Goal: Information Seeking & Learning: Check status

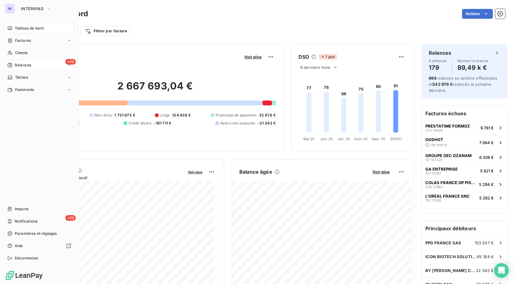
click at [19, 63] on span "Relances" at bounding box center [23, 65] width 16 height 6
click at [22, 52] on span "Clients" at bounding box center [21, 53] width 12 height 6
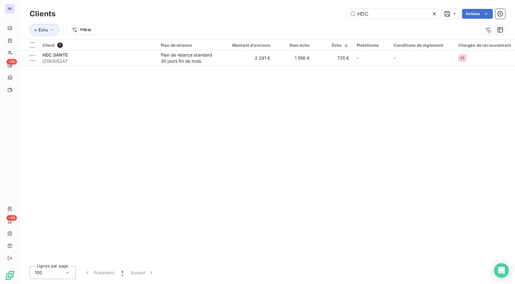
drag, startPoint x: 375, startPoint y: 12, endPoint x: 289, endPoint y: 10, distance: 86.2
click at [290, 12] on div "HDC Actions" at bounding box center [284, 14] width 442 height 10
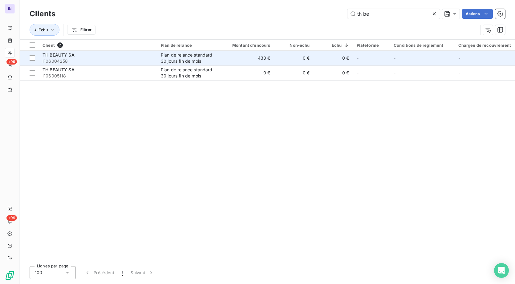
type input "th be"
click at [90, 63] on span "I106004258" at bounding box center [97, 61] width 111 height 6
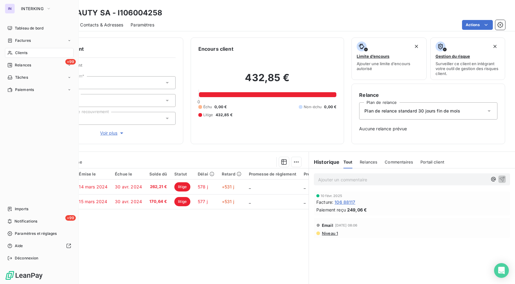
click at [18, 52] on span "Clients" at bounding box center [21, 53] width 12 height 6
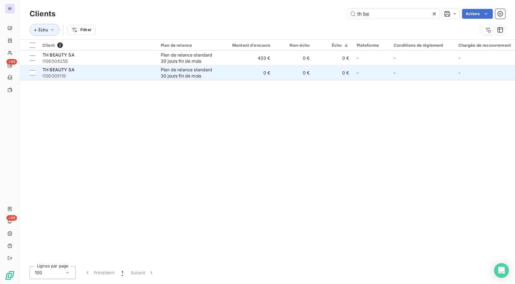
click at [87, 78] on span "I106005118" at bounding box center [97, 76] width 111 height 6
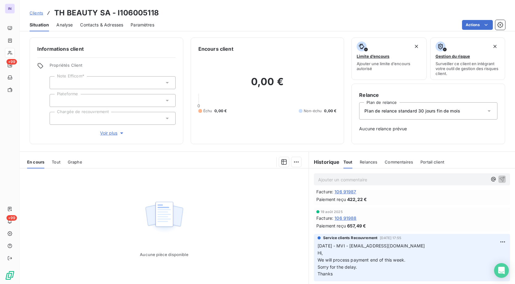
scroll to position [21, 0]
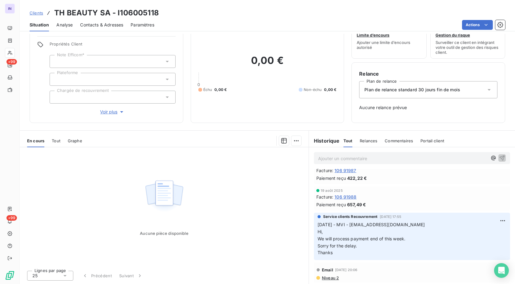
click at [348, 168] on div "Ajouter un commentaire ﻿" at bounding box center [412, 158] width 206 height 22
click at [346, 172] on span "106 91987" at bounding box center [345, 170] width 22 height 6
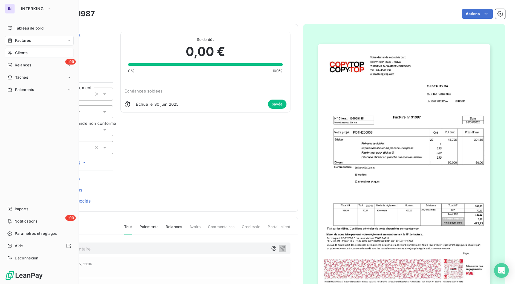
click at [25, 51] on span "Clients" at bounding box center [21, 53] width 12 height 6
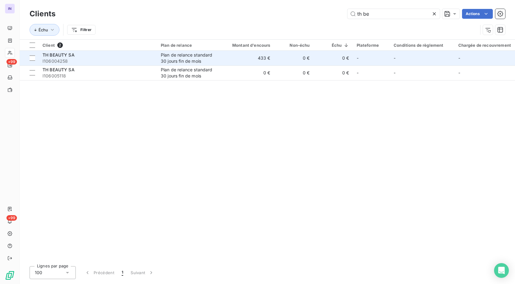
click at [84, 60] on span "I106004258" at bounding box center [97, 61] width 111 height 6
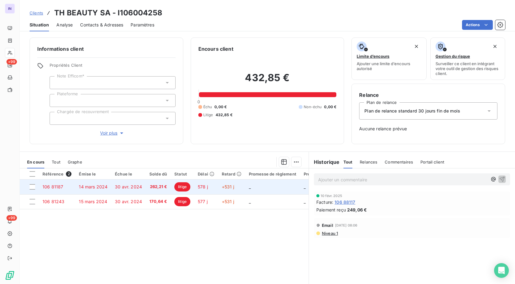
click at [135, 190] on td "30 avr. 2024" at bounding box center [128, 187] width 34 height 15
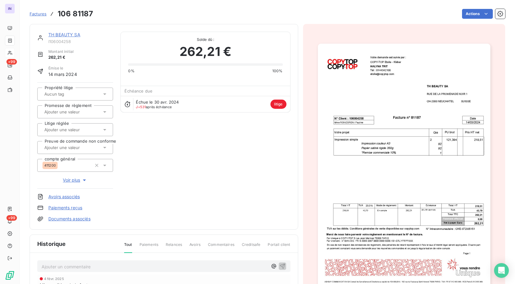
click at [61, 32] on link "TH BEAUTY SA" at bounding box center [64, 34] width 32 height 5
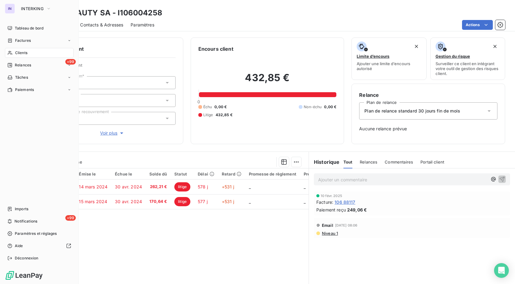
click at [19, 53] on span "Clients" at bounding box center [21, 53] width 12 height 6
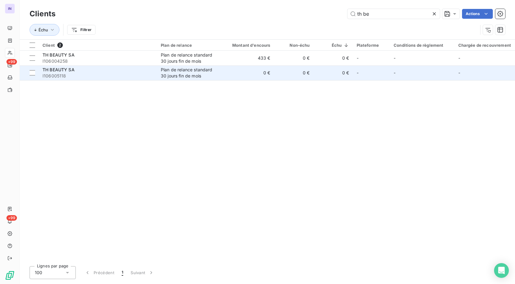
click at [78, 73] on div "TH BEAUTY SA" at bounding box center [97, 70] width 111 height 6
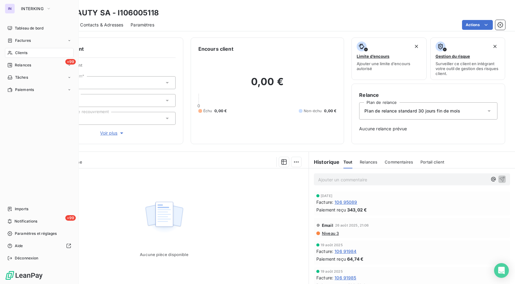
click at [23, 53] on span "Clients" at bounding box center [21, 53] width 12 height 6
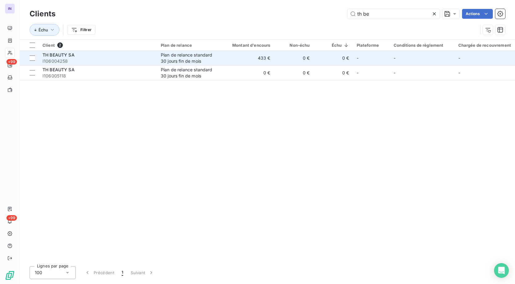
click at [113, 58] on span "I106004258" at bounding box center [97, 61] width 111 height 6
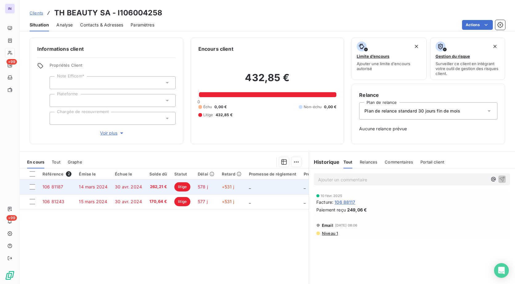
click at [141, 190] on td "30 avr. 2024" at bounding box center [128, 187] width 34 height 15
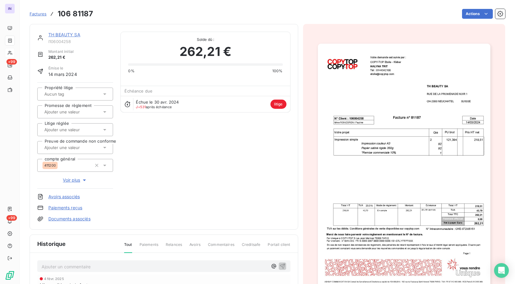
click at [62, 35] on link "TH BEAUTY SA" at bounding box center [64, 34] width 32 height 5
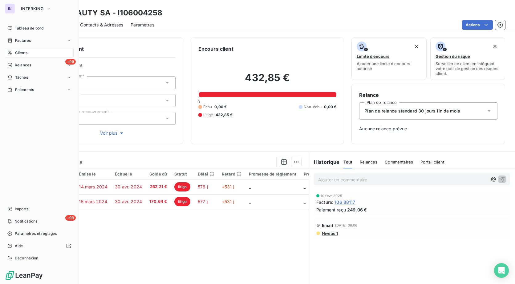
click at [18, 55] on span "Clients" at bounding box center [21, 53] width 12 height 6
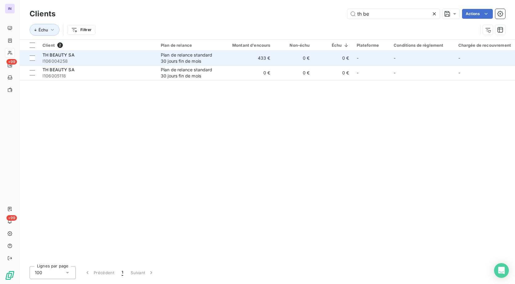
click at [173, 59] on div "Plan de relance standard 30 jours fin de mois" at bounding box center [189, 58] width 57 height 12
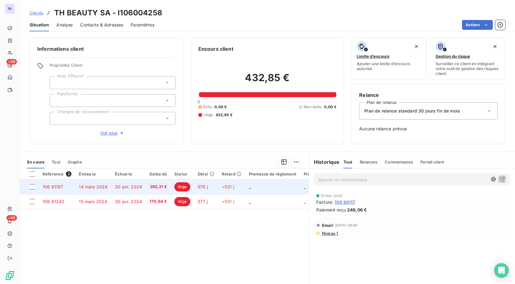
click at [112, 191] on td "30 avr. 2024" at bounding box center [128, 187] width 34 height 15
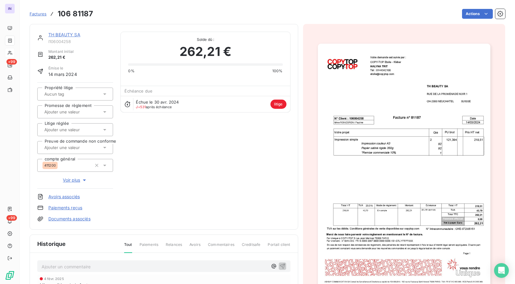
click at [63, 34] on link "TH BEAUTY SA" at bounding box center [64, 34] width 32 height 5
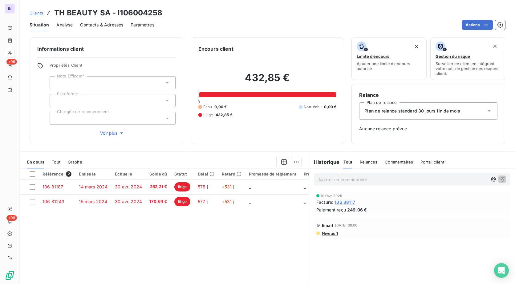
click at [344, 202] on span "106 88117" at bounding box center [344, 202] width 21 height 6
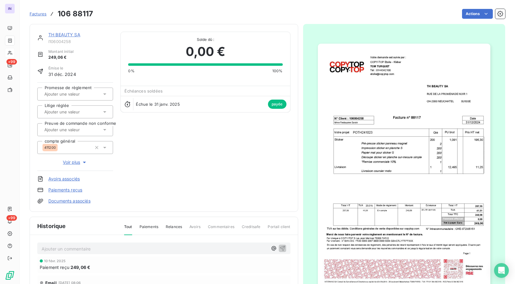
drag, startPoint x: 66, startPoint y: 35, endPoint x: 69, endPoint y: 35, distance: 3.4
click at [66, 35] on link "TH BEAUTY SA" at bounding box center [64, 34] width 32 height 5
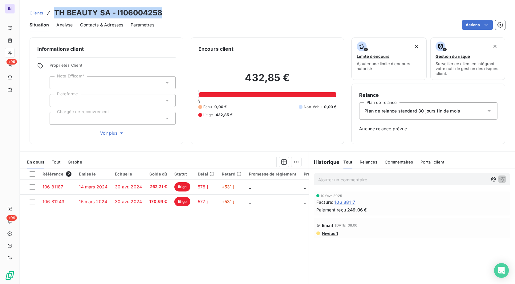
drag, startPoint x: 174, startPoint y: 10, endPoint x: 44, endPoint y: 8, distance: 130.2
click at [44, 8] on div "Clients TH BEAUTY SA - I106004258" at bounding box center [267, 12] width 495 height 11
copy h3 "TH BEAUTY SA - I106004258"
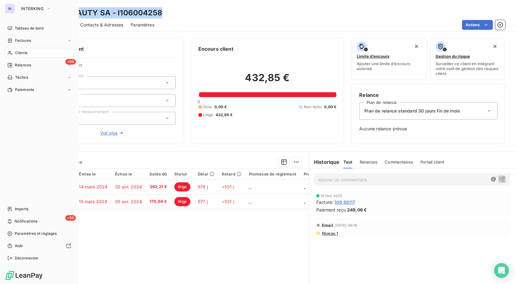
click at [21, 52] on span "Clients" at bounding box center [21, 53] width 12 height 6
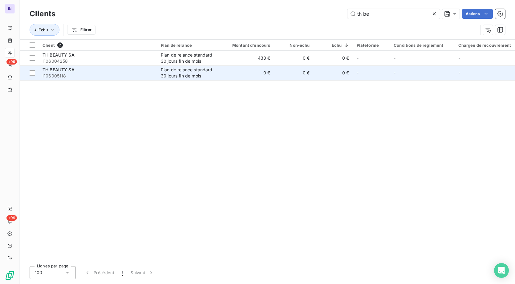
click at [90, 75] on span "I106005118" at bounding box center [97, 76] width 111 height 6
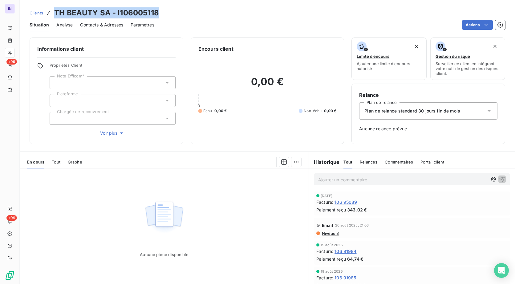
drag, startPoint x: 165, startPoint y: 12, endPoint x: 55, endPoint y: 14, distance: 110.2
click at [55, 14] on div "Clients TH BEAUTY SA - I106005118" at bounding box center [267, 12] width 495 height 11
copy h3 "TH BEAUTY SA - I106005118"
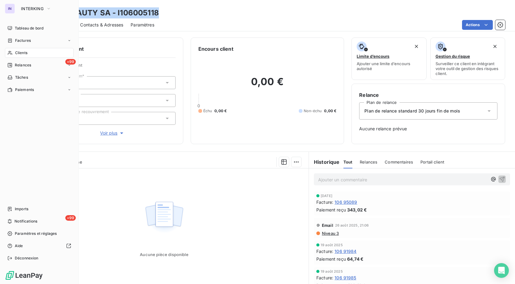
click at [20, 51] on span "Clients" at bounding box center [21, 53] width 12 height 6
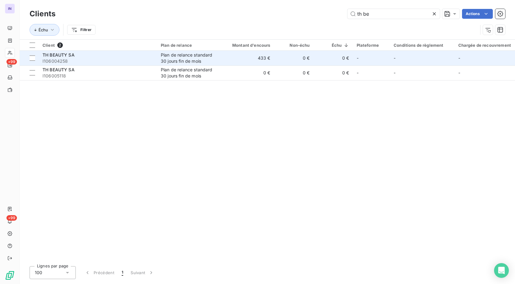
click at [116, 56] on div "TH BEAUTY SA" at bounding box center [97, 55] width 111 height 6
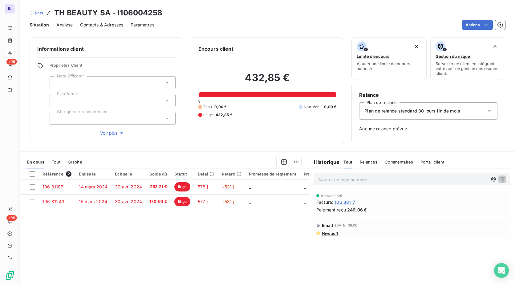
drag, startPoint x: 344, startPoint y: 202, endPoint x: 341, endPoint y: 201, distance: 3.5
click at [344, 202] on span "106 88117" at bounding box center [344, 202] width 21 height 6
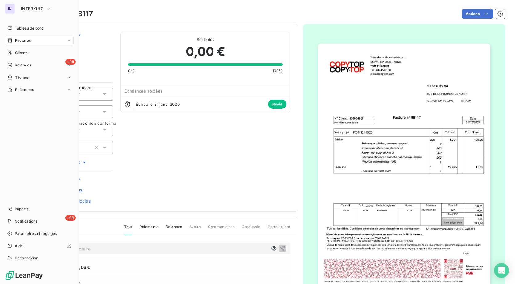
drag, startPoint x: 19, startPoint y: 54, endPoint x: 48, endPoint y: 59, distance: 29.9
click at [19, 54] on span "Clients" at bounding box center [21, 53] width 12 height 6
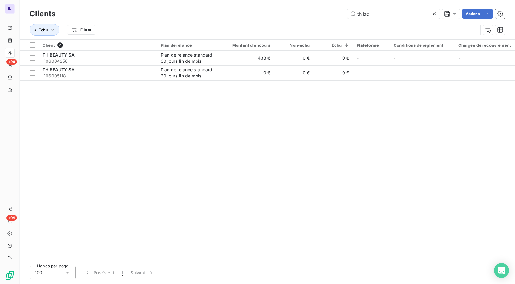
drag, startPoint x: 379, startPoint y: 16, endPoint x: 255, endPoint y: 16, distance: 123.7
click at [255, 16] on div "th be Actions" at bounding box center [284, 14] width 442 height 10
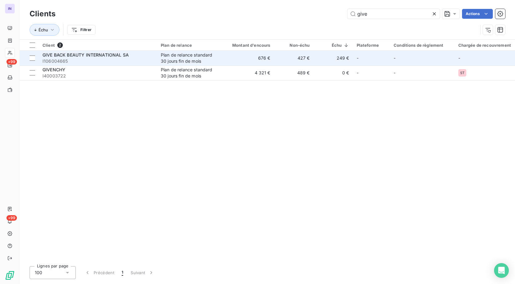
type input "give"
click at [82, 61] on span "I106004665" at bounding box center [97, 61] width 111 height 6
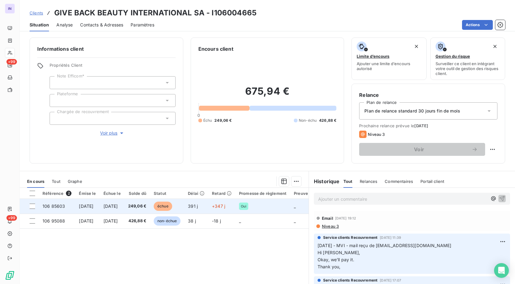
click at [110, 207] on td "[DATE]" at bounding box center [112, 206] width 25 height 15
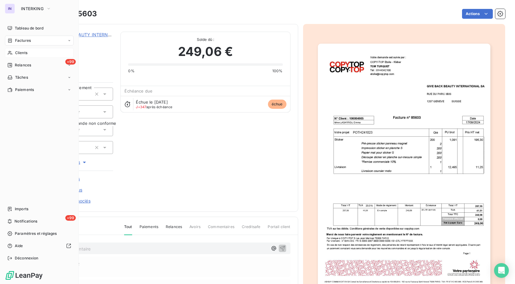
click at [17, 51] on span "Clients" at bounding box center [21, 53] width 12 height 6
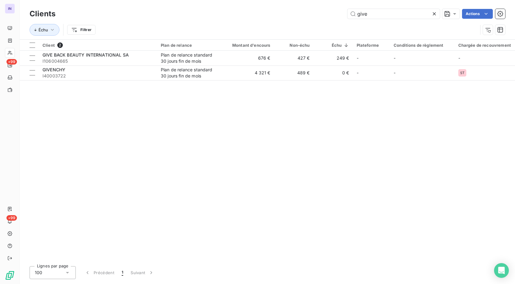
drag, startPoint x: 372, startPoint y: 14, endPoint x: 230, endPoint y: 10, distance: 142.8
click at [237, 11] on div "give Actions" at bounding box center [284, 14] width 442 height 10
type input "F"
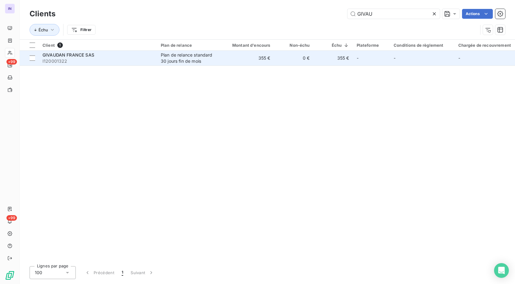
type input "GIVAU"
click at [62, 60] on span "I120001322" at bounding box center [97, 61] width 111 height 6
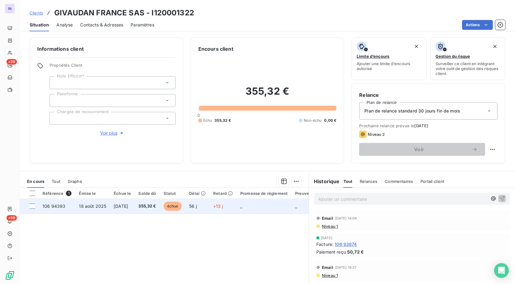
click at [101, 209] on td "18 août 2025" at bounding box center [92, 206] width 35 height 15
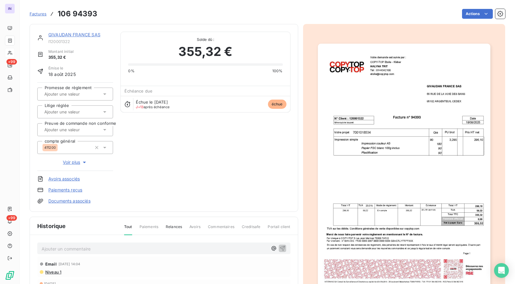
click at [72, 35] on link "GIVAUDAN FRANCE SAS" at bounding box center [74, 34] width 52 height 5
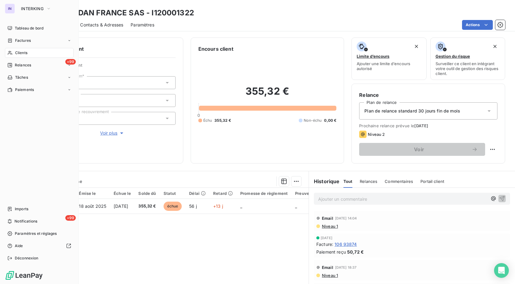
click at [20, 54] on span "Clients" at bounding box center [21, 53] width 12 height 6
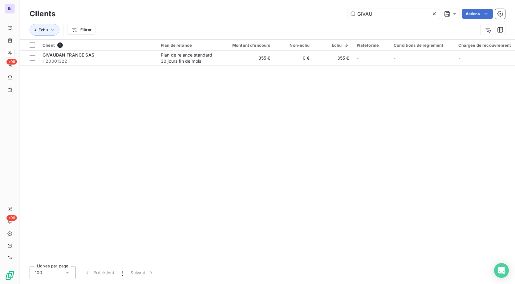
drag, startPoint x: 316, startPoint y: 18, endPoint x: 306, endPoint y: 21, distance: 10.4
click at [306, 21] on div "Clients GIVAU Actions Échu Filtrer" at bounding box center [267, 23] width 475 height 32
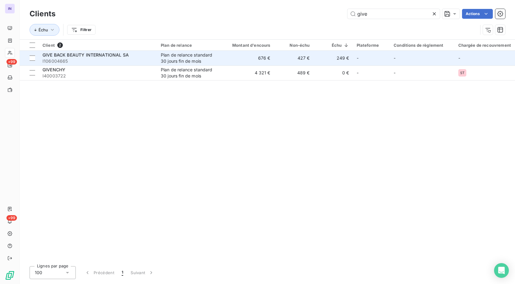
type input "give"
click at [124, 54] on span "GIVE BACK BEAUTY INTERNATIONAL SA" at bounding box center [85, 54] width 86 height 5
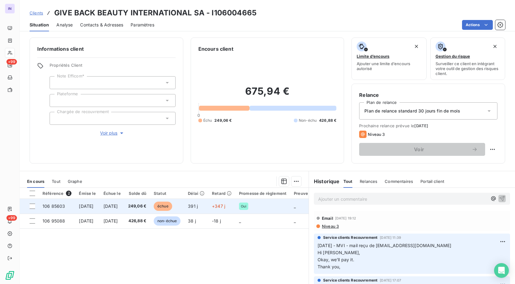
click at [111, 204] on td "[DATE]" at bounding box center [112, 206] width 25 height 15
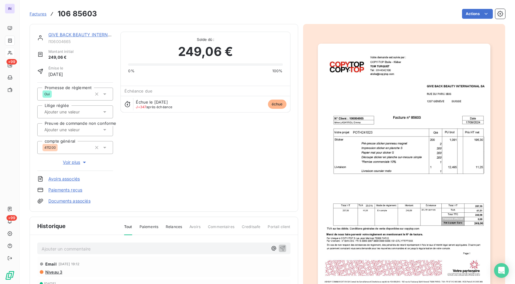
click at [88, 248] on p "Ajouter un commentaire ﻿" at bounding box center [155, 249] width 226 height 8
click at [58, 37] on link "GIVE BACK BEAUTY INTERNATIONAL SA" at bounding box center [91, 34] width 86 height 5
